Goal: Navigation & Orientation: Find specific page/section

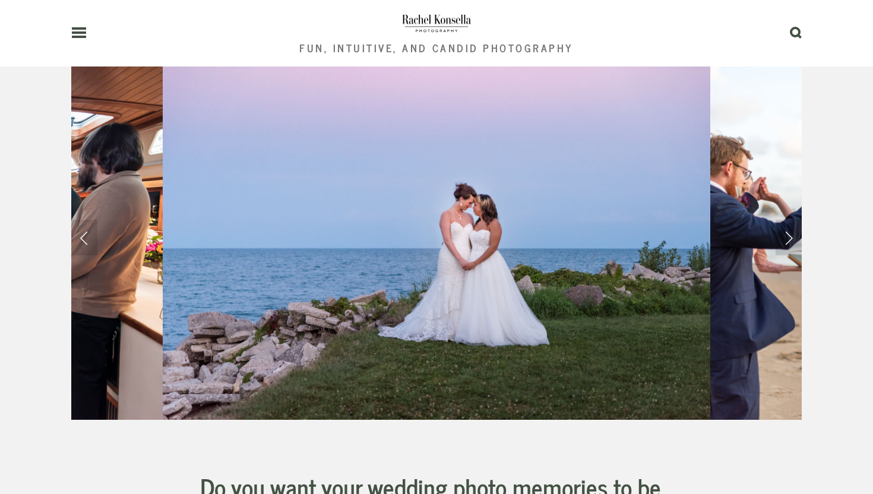
scroll to position [90, 0]
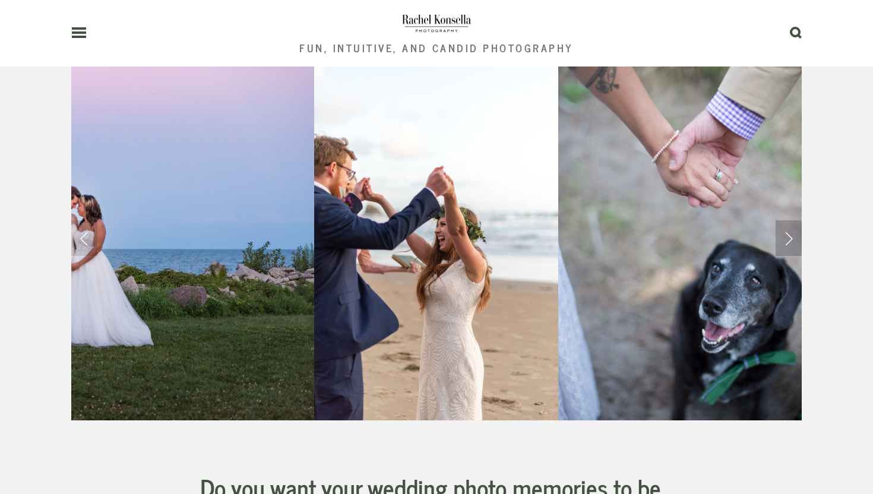
click at [789, 241] on link "Next Slide" at bounding box center [789, 238] width 26 height 36
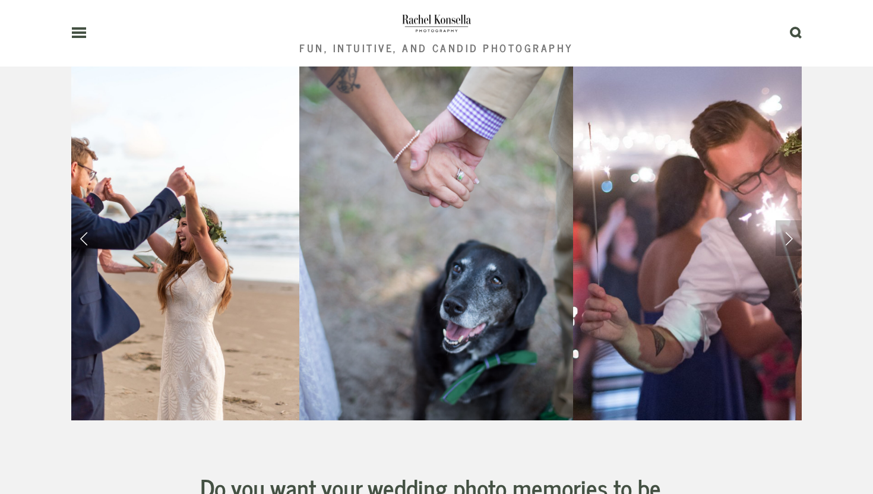
click at [789, 242] on link "Next Slide" at bounding box center [789, 238] width 26 height 36
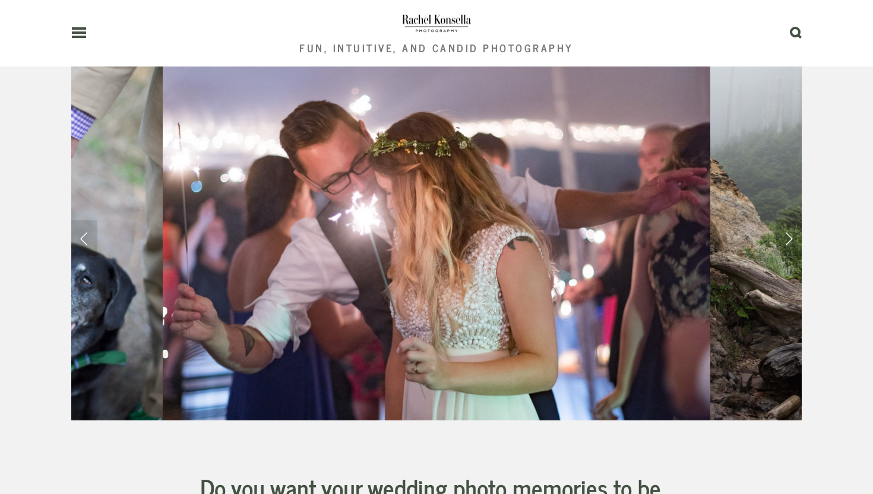
click at [789, 242] on link "Next Slide" at bounding box center [789, 238] width 26 height 36
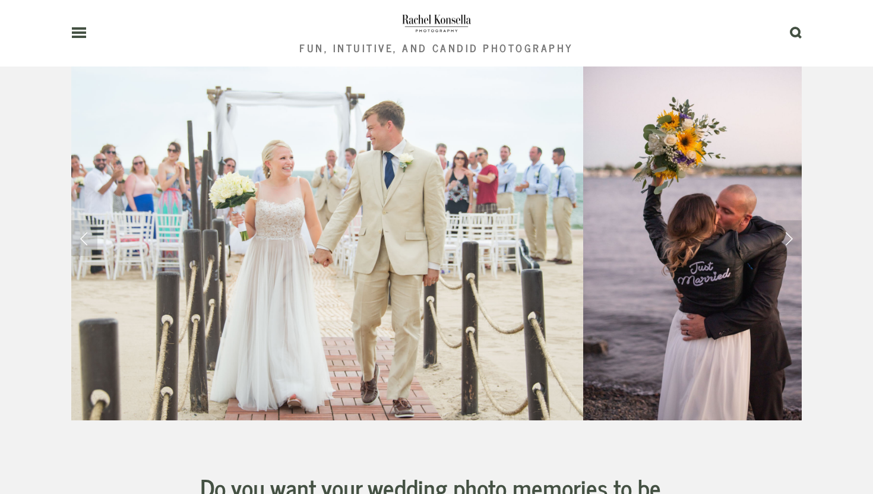
click at [78, 31] on icon at bounding box center [78, 32] width 15 height 11
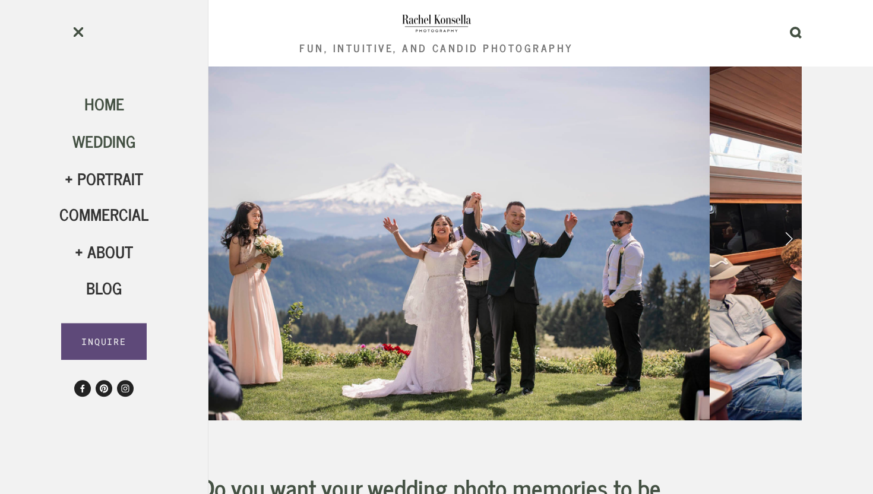
click at [109, 149] on span "Wedding" at bounding box center [104, 141] width 64 height 26
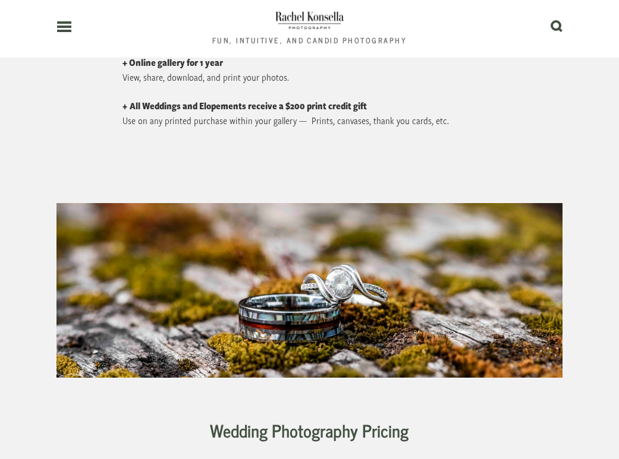
scroll to position [4027, 0]
